Goal: Task Accomplishment & Management: Manage account settings

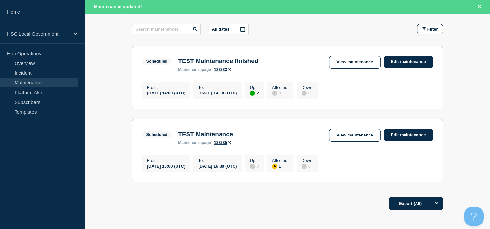
scroll to position [113, 0]
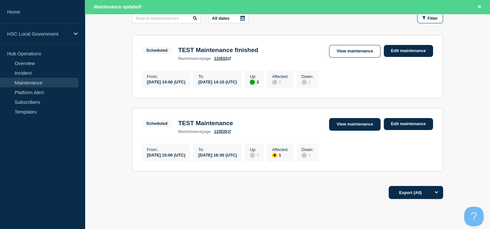
click at [355, 131] on link "View maintenance" at bounding box center [354, 124] width 51 height 13
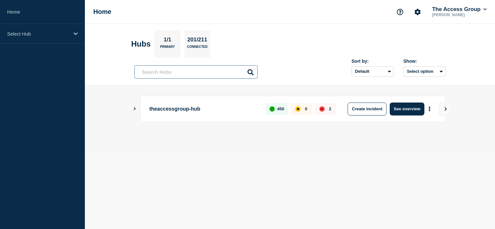
click at [160, 77] on input "text" at bounding box center [195, 71] width 123 height 13
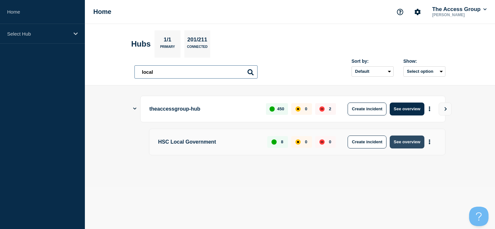
type input "local"
click at [405, 143] on button "See overview" at bounding box center [407, 142] width 34 height 13
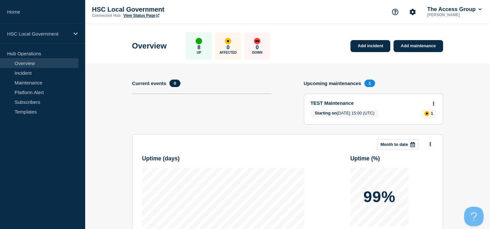
click at [435, 102] on button at bounding box center [434, 104] width 6 height 6
click at [431, 120] on link "View maintenance" at bounding box center [433, 119] width 37 height 5
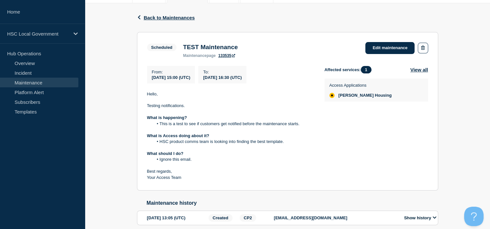
scroll to position [62, 0]
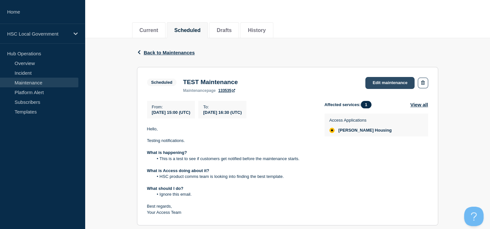
click at [394, 85] on link "Edit maintenance" at bounding box center [389, 83] width 49 height 12
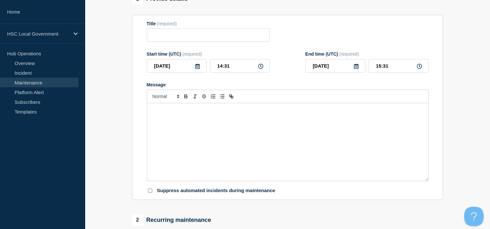
type input "TEST Maintenance"
type input "15:00"
type input "16:30"
checkbox input "true"
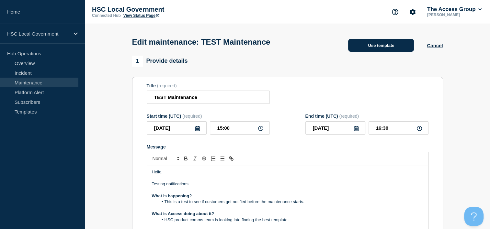
click at [376, 48] on button "Use template" at bounding box center [381, 45] width 66 height 13
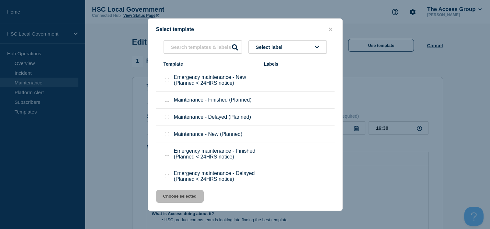
click at [170, 100] on div "Maintenance - Finished (Planned)" at bounding box center [211, 100] width 94 height 6
click at [166, 103] on div at bounding box center [167, 100] width 6 height 6
click at [165, 101] on input "Maintenance - Finished (Planned) checkbox" at bounding box center [167, 100] width 4 height 4
checkbox input "true"
click at [188, 198] on button "Choose selected" at bounding box center [180, 196] width 48 height 13
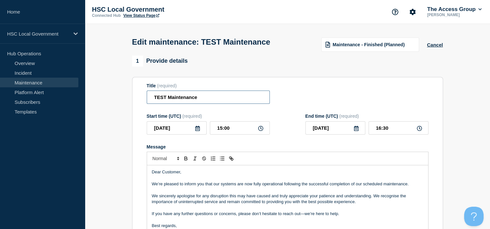
click at [202, 101] on input "TEST Maintenance" at bounding box center [208, 97] width 123 height 13
click at [210, 104] on input "TEST Maintenance finishd" at bounding box center [208, 97] width 123 height 13
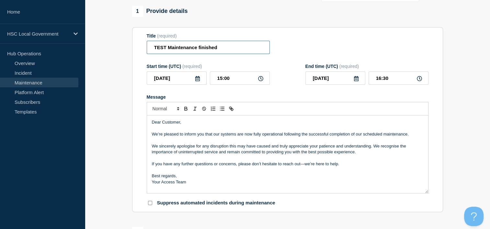
scroll to position [97, 0]
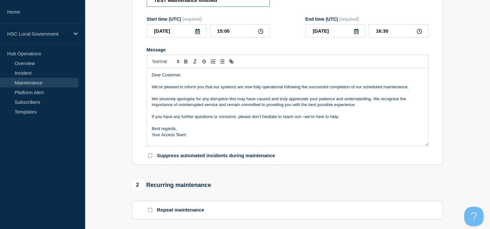
type input "TEST Maintenance finished"
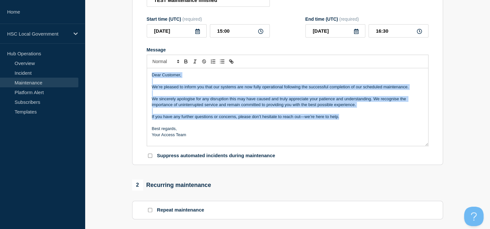
drag, startPoint x: 151, startPoint y: 86, endPoint x: 345, endPoint y: 130, distance: 199.4
click at [345, 130] on div "Dear Customer, We’re pleased to inform you that our systems are now fully opera…" at bounding box center [287, 107] width 281 height 78
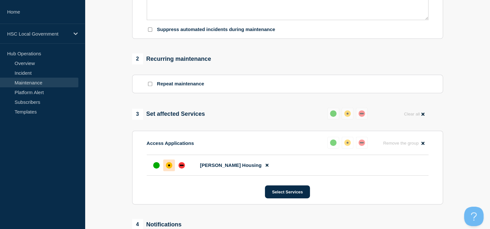
scroll to position [227, 0]
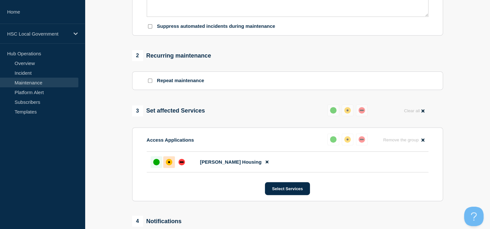
click at [157, 166] on div "up" at bounding box center [156, 162] width 6 height 6
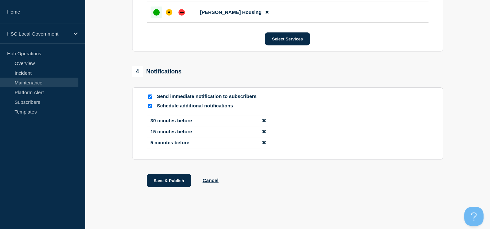
scroll to position [391, 0]
click at [265, 119] on icon "disable notification 30 minutes before" at bounding box center [263, 120] width 3 height 3
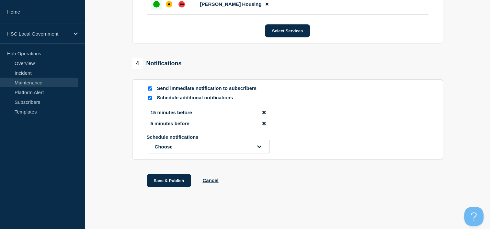
click at [265, 114] on icon "disable notification 15 minutes before" at bounding box center [263, 112] width 3 height 3
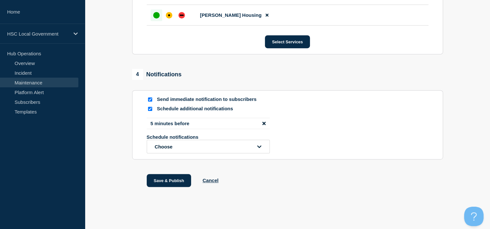
scroll to position [388, 0]
click at [265, 119] on li "5 minutes before" at bounding box center [208, 123] width 123 height 11
click at [262, 124] on li "5 minutes before" at bounding box center [208, 123] width 123 height 11
click at [263, 123] on icon "disable notification 5 minutes before" at bounding box center [263, 123] width 3 height 3
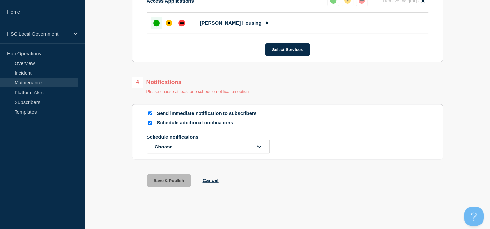
click at [149, 122] on input "Schedule additional notifications" at bounding box center [150, 123] width 4 height 4
checkbox input "false"
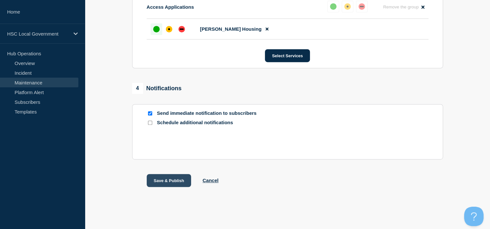
scroll to position [350, 0]
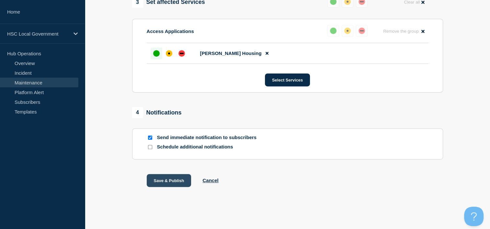
click at [170, 179] on button "Save & Publish" at bounding box center [169, 180] width 45 height 13
